Goal: Task Accomplishment & Management: Use online tool/utility

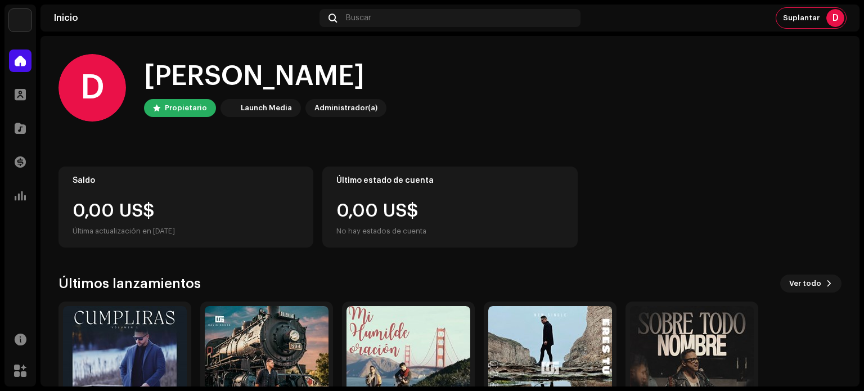
scroll to position [95, 0]
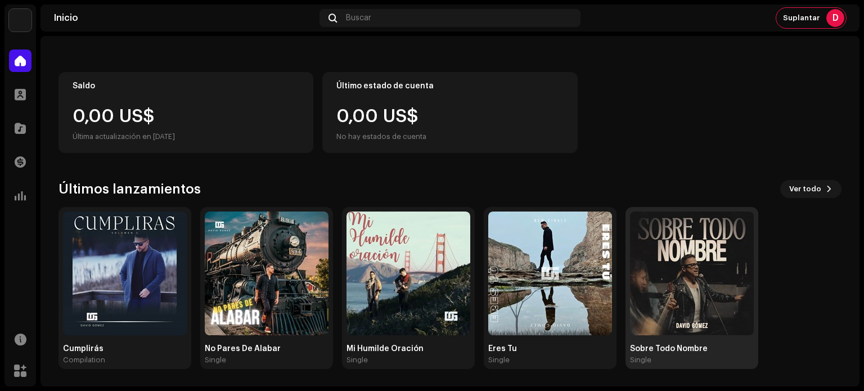
click at [695, 327] on img at bounding box center [692, 274] width 124 height 124
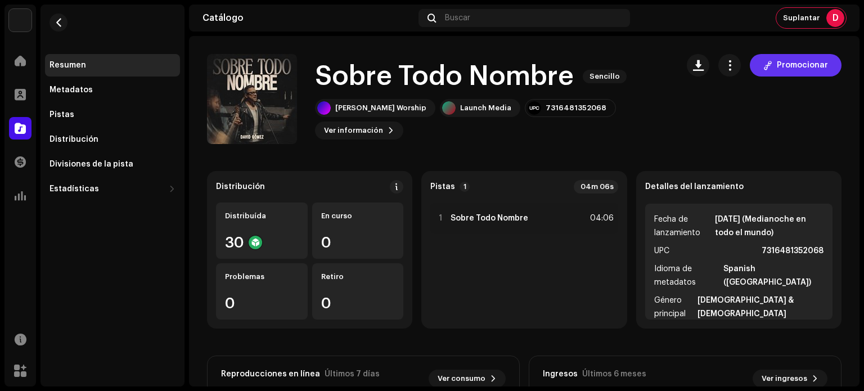
click at [790, 58] on span "Promocionar" at bounding box center [802, 65] width 51 height 23
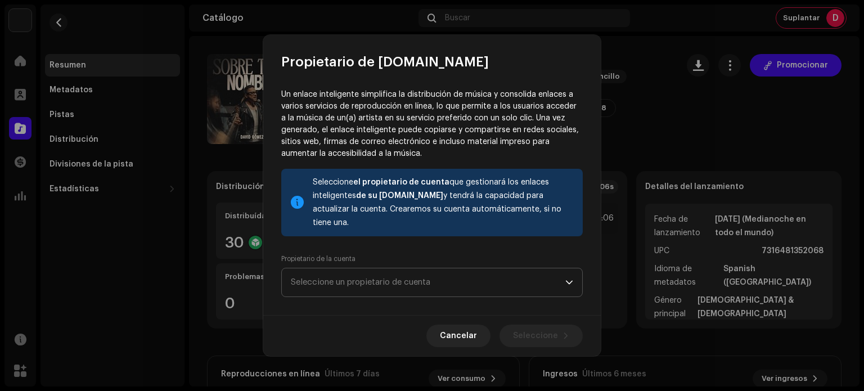
click at [474, 270] on span "Seleccione un propietario de cuenta" at bounding box center [428, 282] width 275 height 28
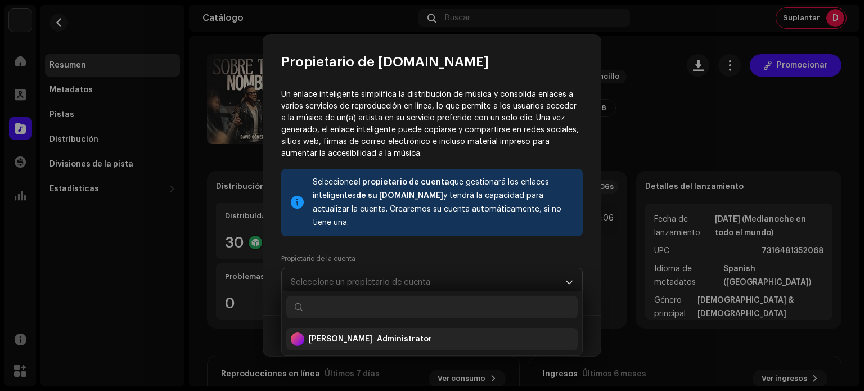
click at [441, 350] on div "[PERSON_NAME] Administrator" at bounding box center [432, 339] width 283 height 27
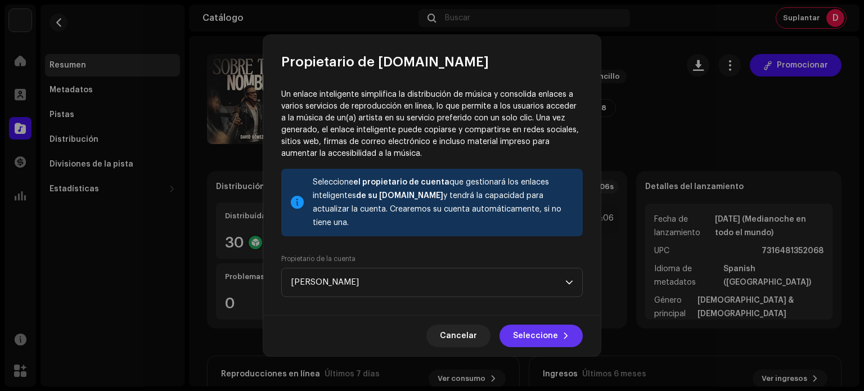
click at [522, 329] on span "Seleccione" at bounding box center [535, 336] width 45 height 23
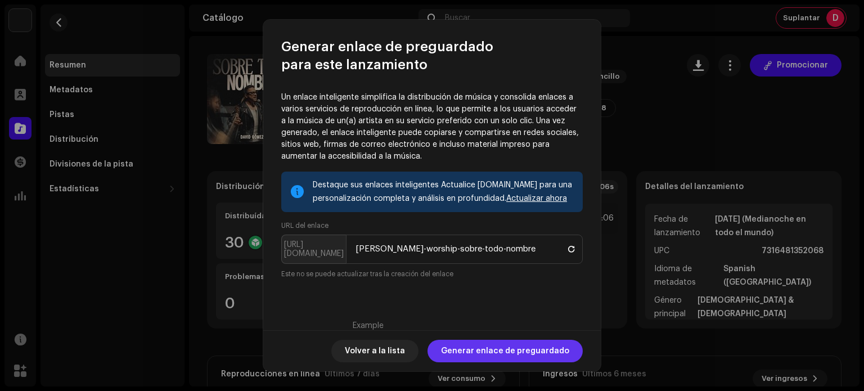
click at [497, 355] on span "Generar enlace de preguardado" at bounding box center [505, 351] width 128 height 23
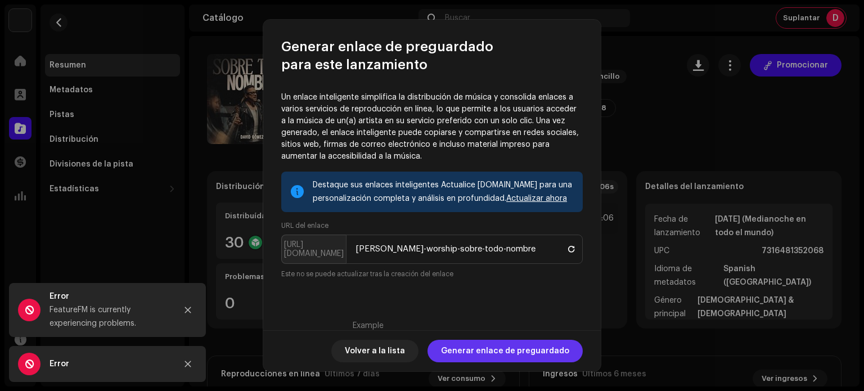
click at [469, 353] on span "Generar enlace de preguardado" at bounding box center [505, 351] width 128 height 23
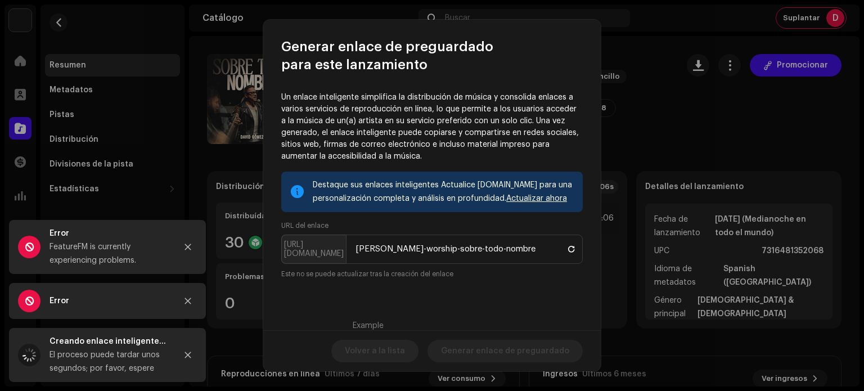
click at [352, 195] on div "Destaque sus enlaces inteligentes Actualice [DOMAIN_NAME] para una personalizac…" at bounding box center [443, 191] width 261 height 27
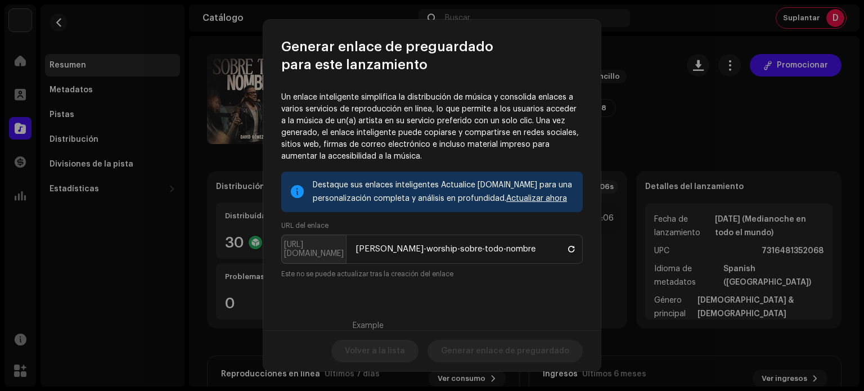
click at [299, 191] on div at bounding box center [297, 191] width 13 height 9
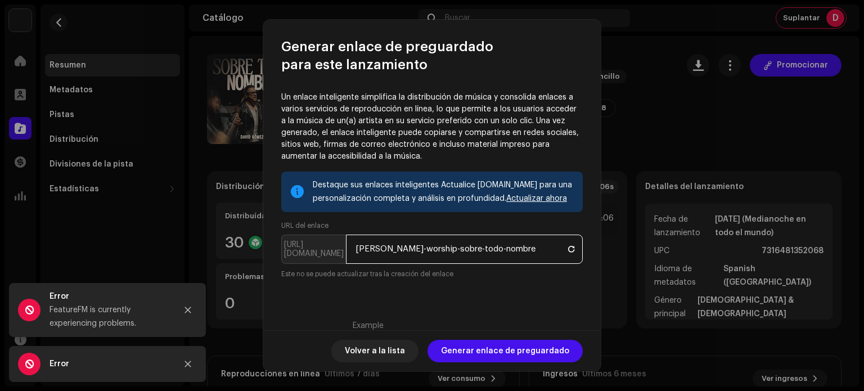
click at [477, 247] on input "[PERSON_NAME]-worship-sobre-todo-nombre" at bounding box center [464, 249] width 237 height 29
click at [446, 258] on input "[PERSON_NAME]-worship-sobre-todo-nombre" at bounding box center [464, 249] width 237 height 29
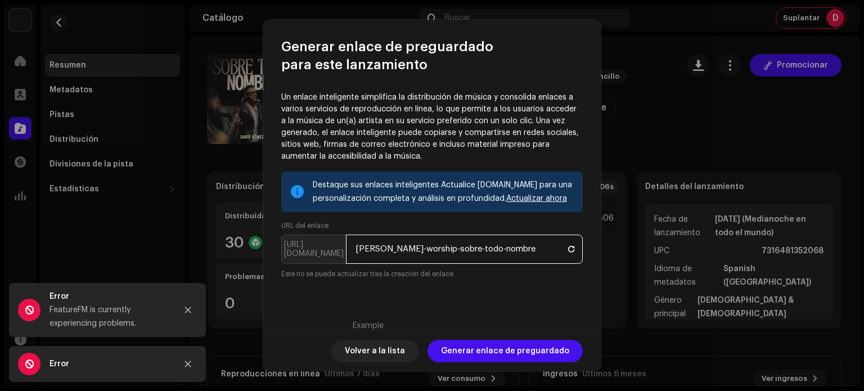
click at [446, 258] on input "[PERSON_NAME]-worship-sobre-todo-nombre" at bounding box center [464, 249] width 237 height 29
click at [295, 250] on p-inputgroup-addon "[URL][DOMAIN_NAME]" at bounding box center [313, 249] width 65 height 29
drag, startPoint x: 284, startPoint y: 249, endPoint x: 480, endPoint y: 247, distance: 195.9
click at [480, 247] on p-inputgroup "[URL][DOMAIN_NAME] [PERSON_NAME]-worship-sobre-todo-nombre" at bounding box center [432, 249] width 302 height 29
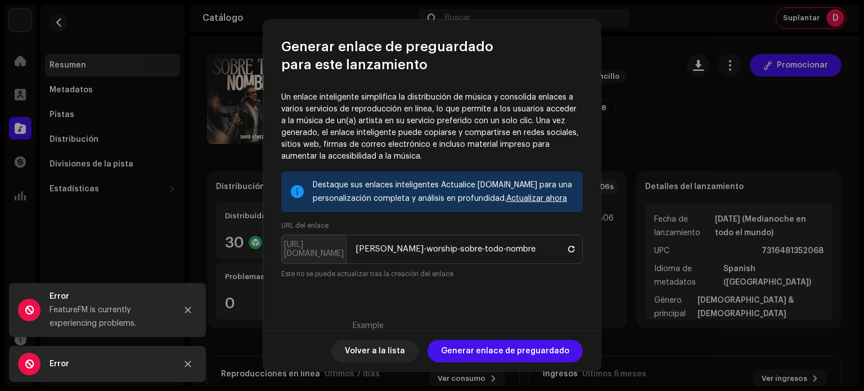
click at [88, 313] on div "FeatureFM is currently experiencing problems." at bounding box center [109, 316] width 118 height 27
click at [184, 368] on icon "Close" at bounding box center [188, 364] width 8 height 8
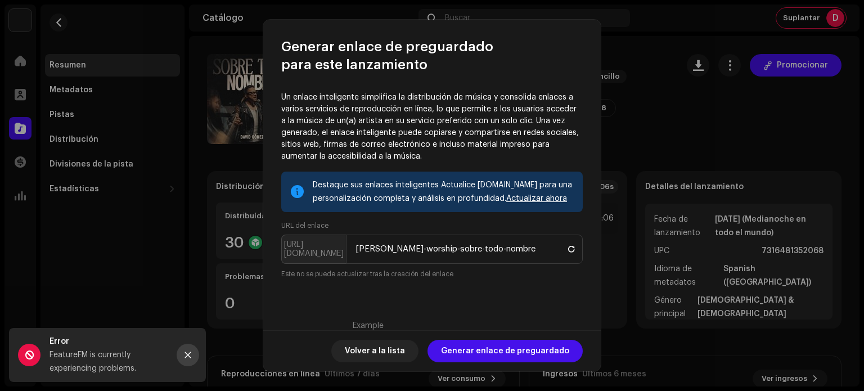
click at [187, 351] on icon "Close" at bounding box center [188, 355] width 8 height 8
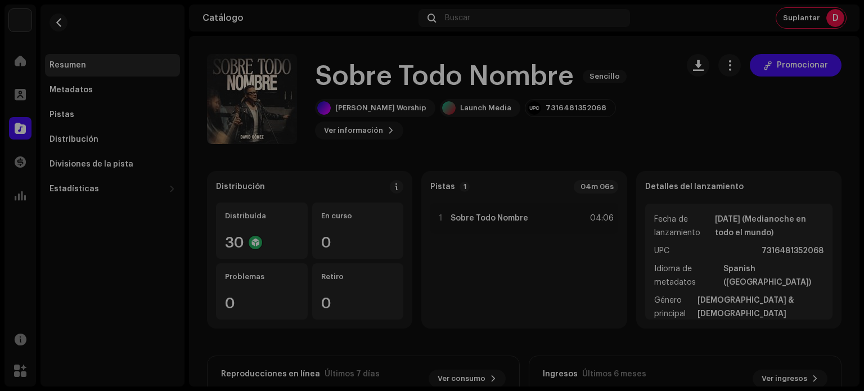
click at [707, 84] on div "Generar enlace de preguardado para este lanzamiento Un enlace inteligente simpl…" at bounding box center [432, 195] width 864 height 391
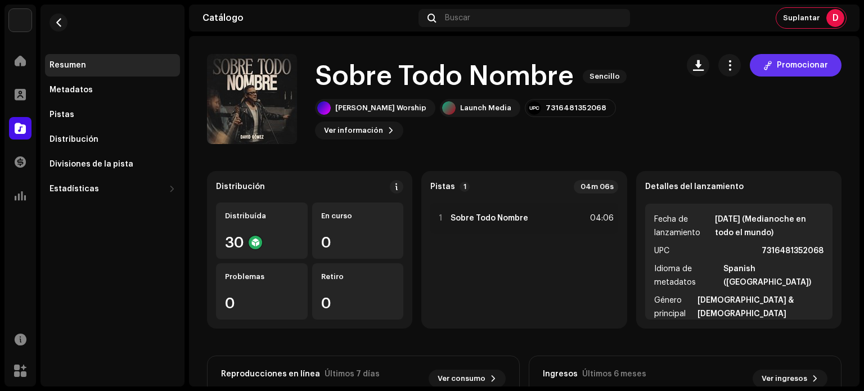
click at [785, 71] on span "Promocionar" at bounding box center [802, 65] width 51 height 23
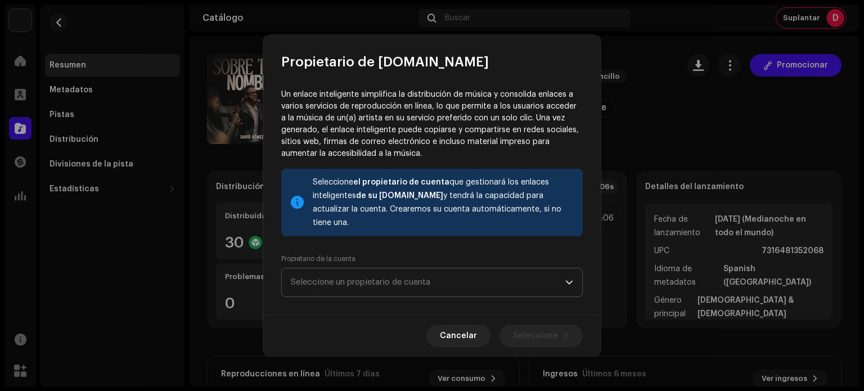
click at [463, 274] on span "Seleccione un propietario de cuenta" at bounding box center [428, 282] width 275 height 28
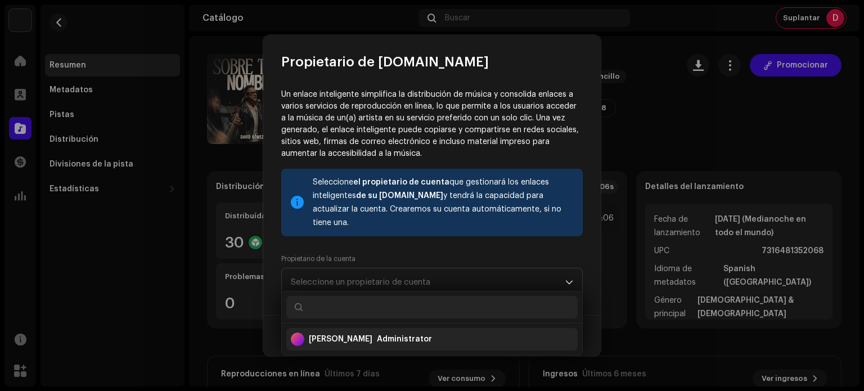
click at [414, 337] on div "Administrator" at bounding box center [404, 339] width 55 height 11
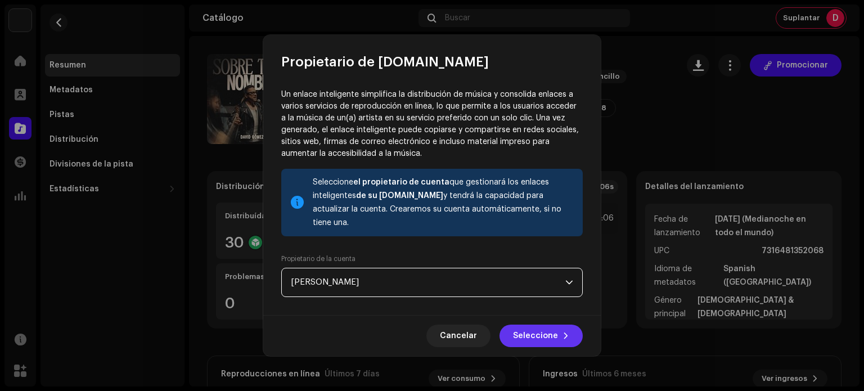
click at [544, 326] on span "Seleccione" at bounding box center [535, 336] width 45 height 23
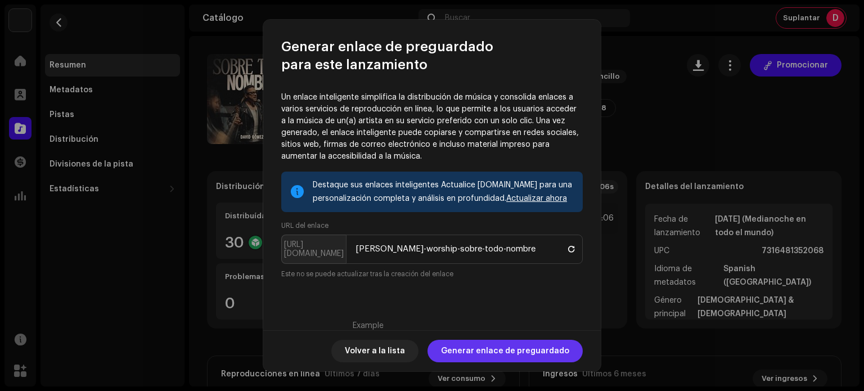
click at [509, 353] on span "Generar enlace de preguardado" at bounding box center [505, 351] width 128 height 23
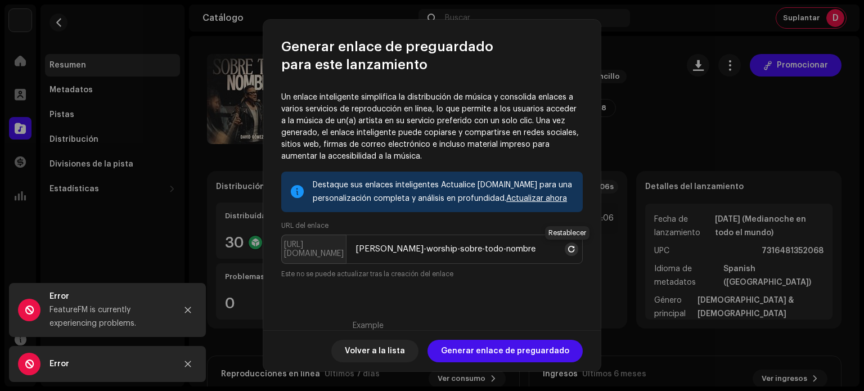
click at [570, 250] on span at bounding box center [571, 249] width 7 height 9
click at [344, 196] on div "Destaque sus enlaces inteligentes Actualice [DOMAIN_NAME] para una personalizac…" at bounding box center [443, 191] width 261 height 27
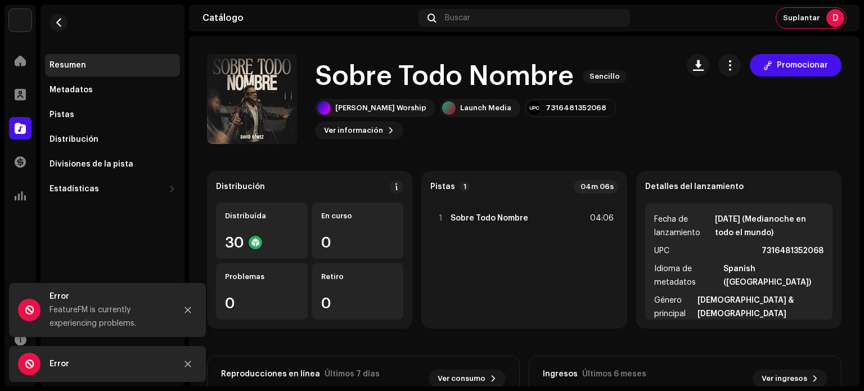
click at [666, 79] on div "Generar enlace de preguardado para este lanzamiento Un enlace inteligente simpl…" at bounding box center [432, 195] width 864 height 391
click at [725, 69] on span "button" at bounding box center [730, 65] width 11 height 9
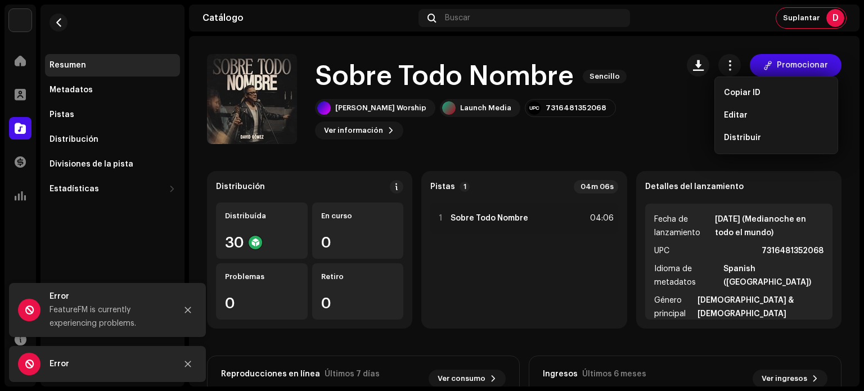
click at [687, 111] on div "Promocionar" at bounding box center [764, 99] width 155 height 90
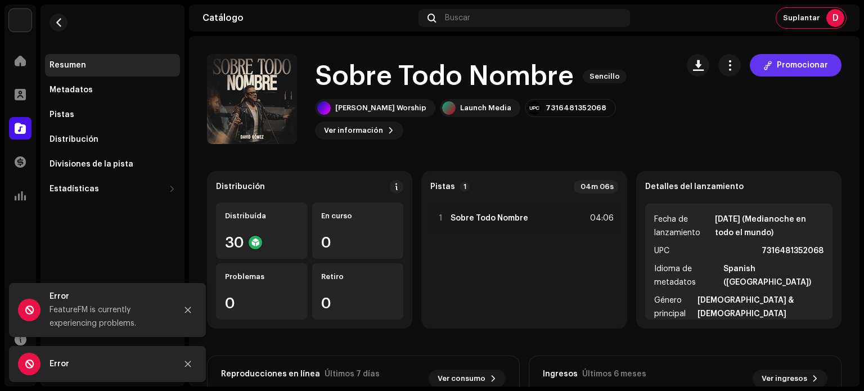
click at [781, 67] on span "Promocionar" at bounding box center [802, 65] width 51 height 23
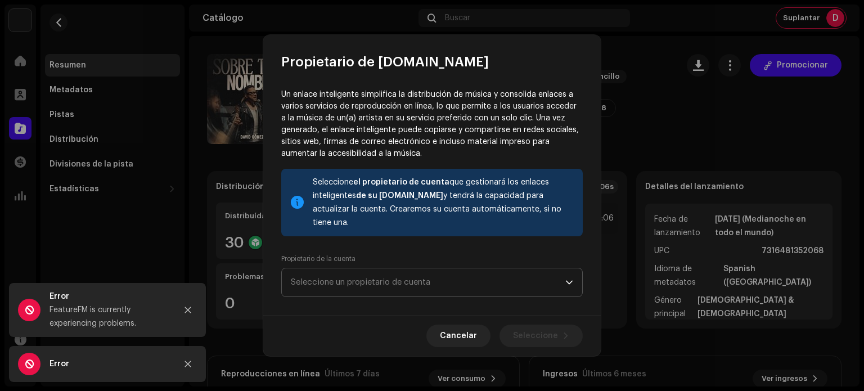
click at [471, 281] on span "Seleccione un propietario de cuenta" at bounding box center [428, 282] width 275 height 28
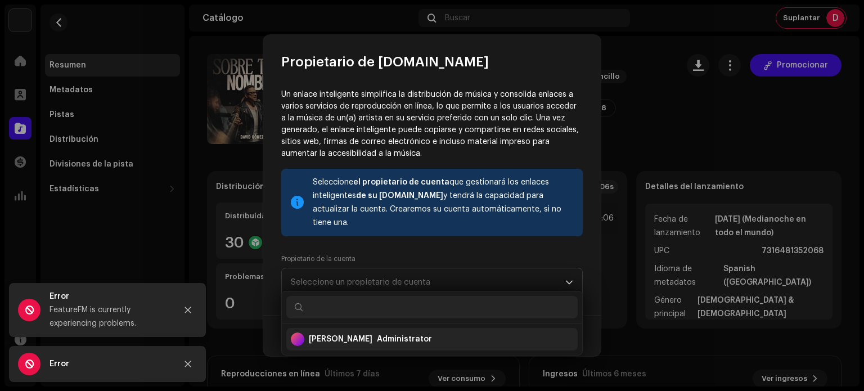
click at [446, 337] on div "[PERSON_NAME] Administrator" at bounding box center [432, 339] width 283 height 27
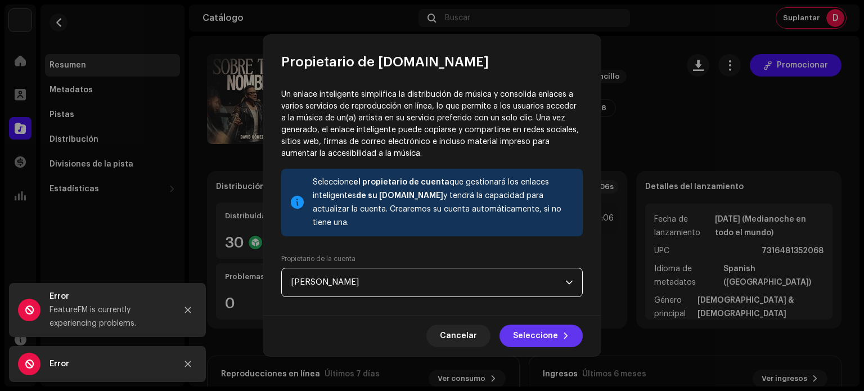
click at [532, 335] on span "Seleccione" at bounding box center [535, 336] width 45 height 23
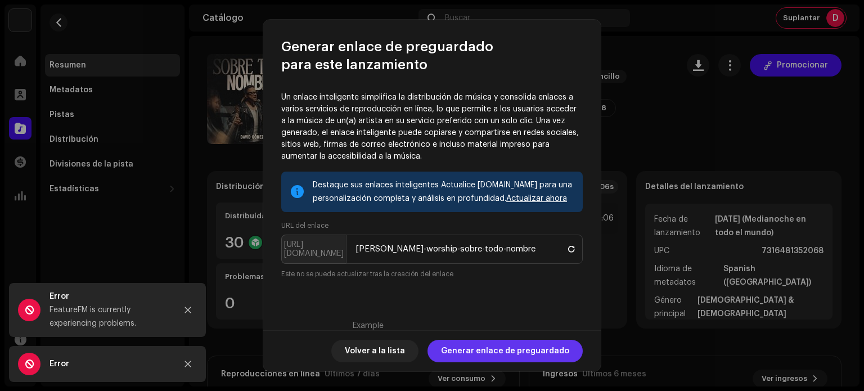
click at [519, 353] on span "Generar enlace de preguardado" at bounding box center [505, 351] width 128 height 23
